Goal: Information Seeking & Learning: Learn about a topic

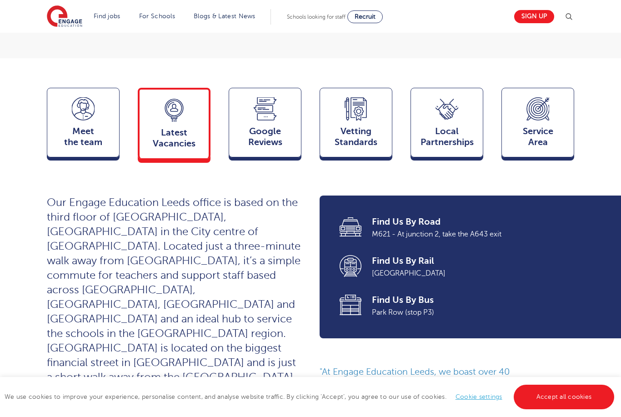
click at [174, 136] on span "Latest Vacancies" at bounding box center [174, 138] width 60 height 22
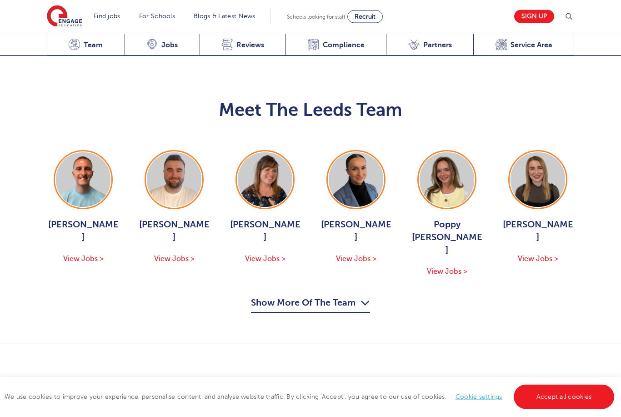
scroll to position [1022, 0]
click at [171, 255] on span "View Jobs >" at bounding box center [174, 259] width 40 height 8
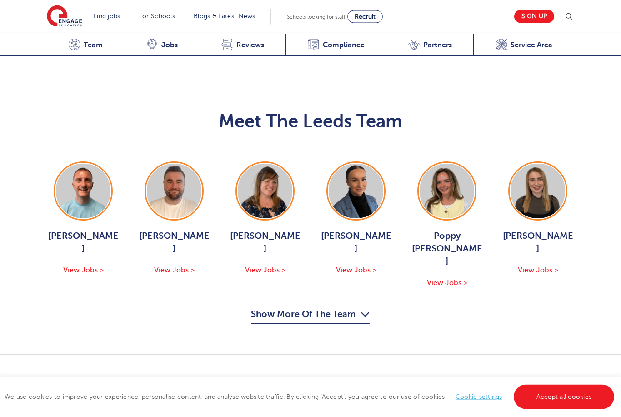
scroll to position [1011, 0]
click at [536, 393] on link "View Vacancies in Leeds" at bounding box center [502, 405] width 143 height 24
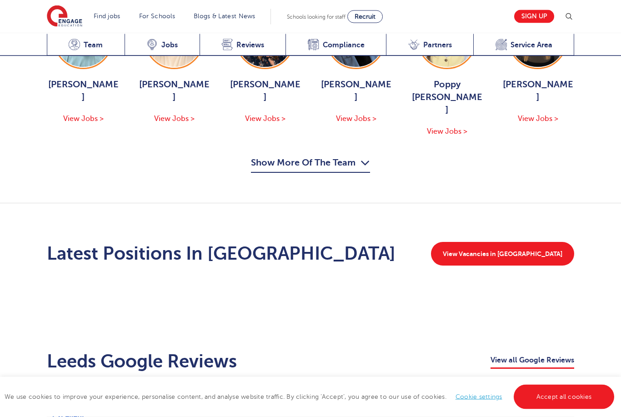
click at [584, 409] on link "Accept all cookies" at bounding box center [564, 397] width 101 height 25
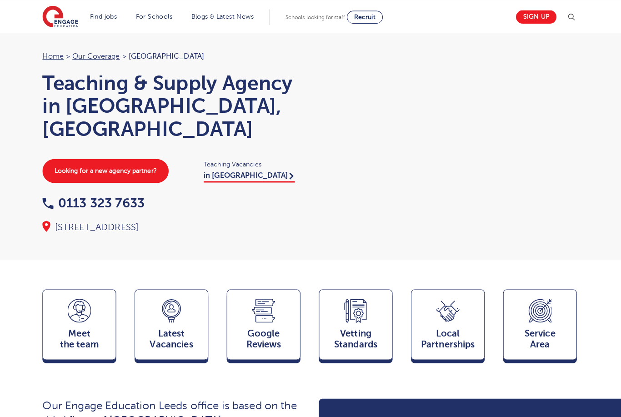
scroll to position [0, 0]
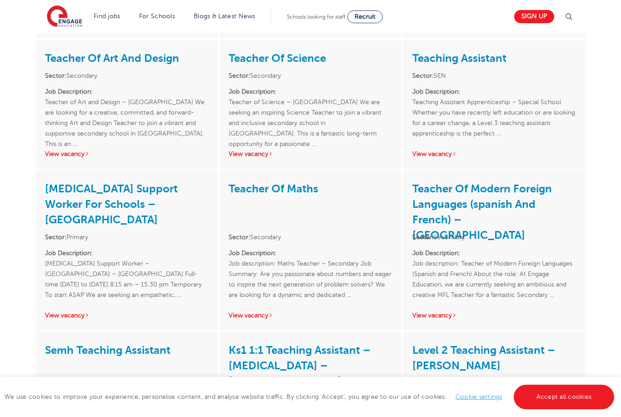
scroll to position [1685, 0]
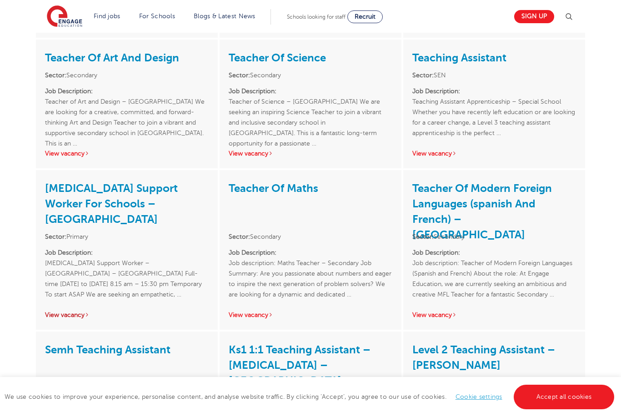
click at [68, 312] on link "View vacancy" at bounding box center [67, 315] width 45 height 7
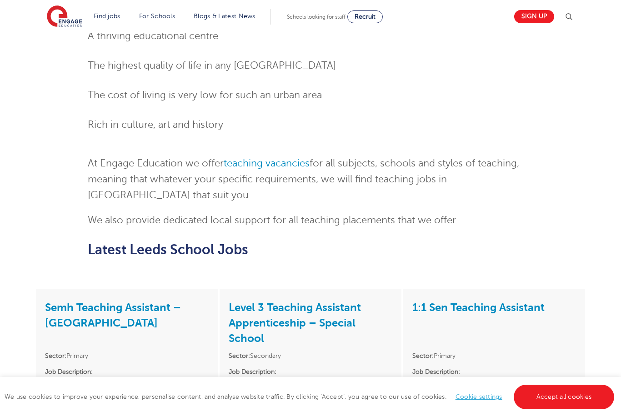
scroll to position [898, 0]
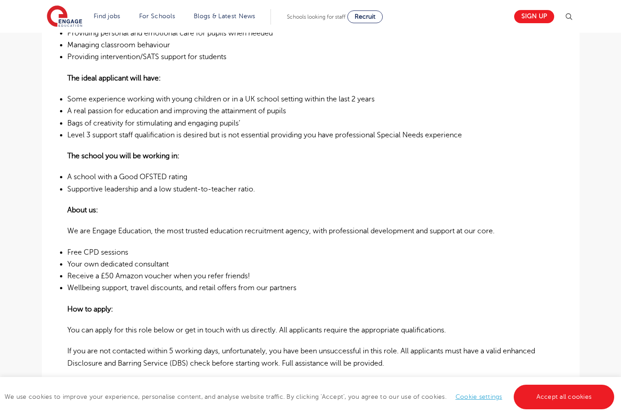
scroll to position [645, 0]
